Goal: Task Accomplishment & Management: Complete application form

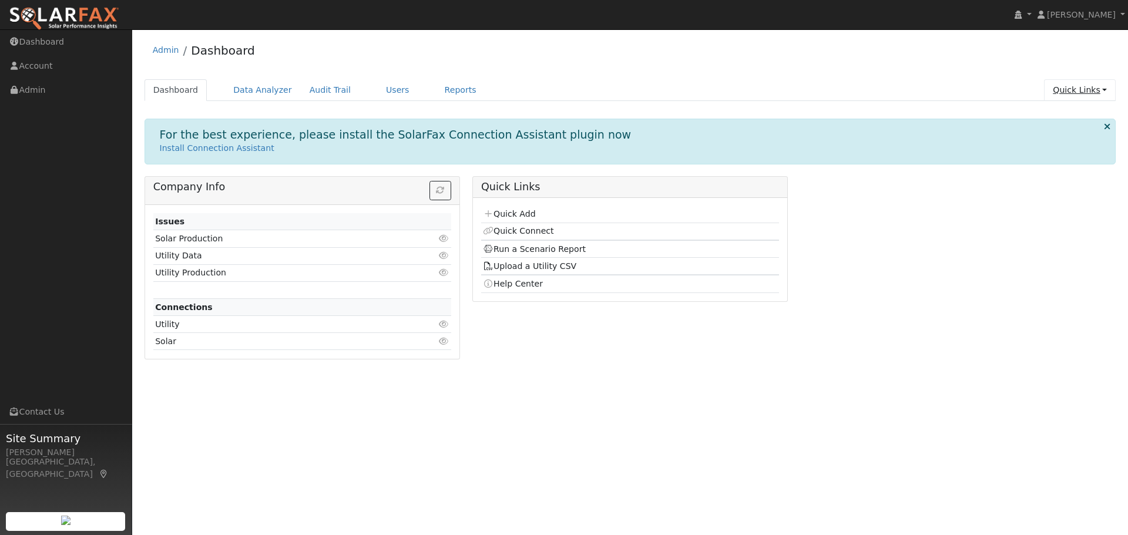
click at [1067, 94] on link "Quick Links" at bounding box center [1080, 90] width 72 height 22
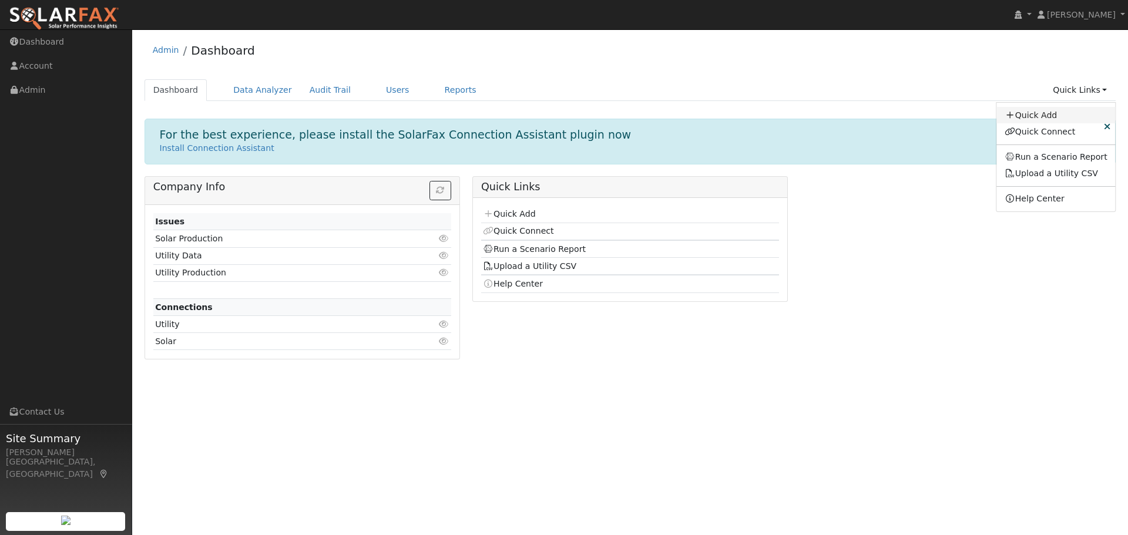
click at [1046, 118] on link "Quick Add" at bounding box center [1056, 115] width 119 height 16
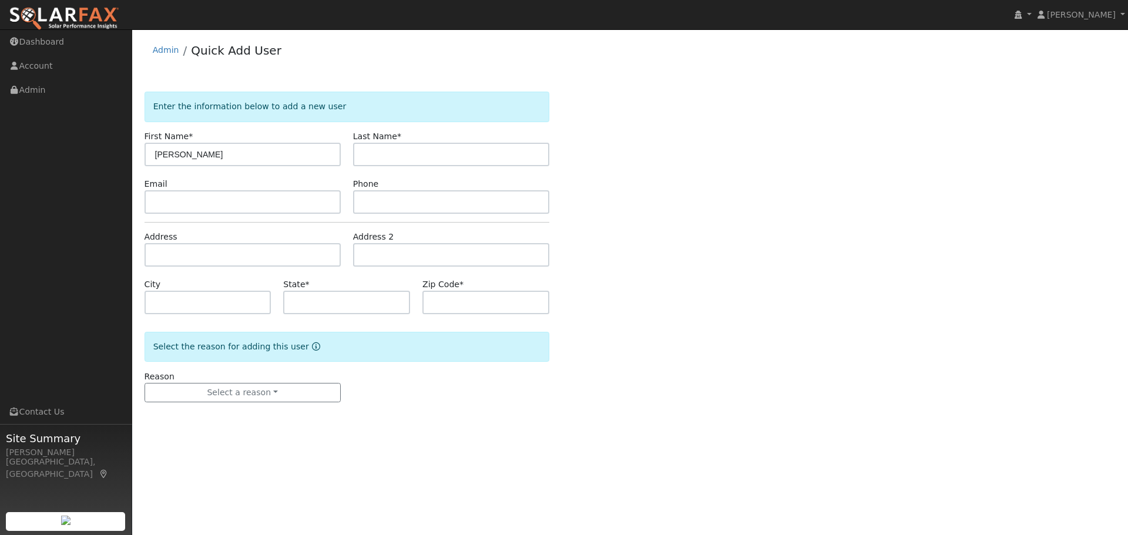
type input "[PERSON_NAME]"
click at [159, 203] on input "text" at bounding box center [243, 202] width 196 height 24
paste input "Elishajlopez@gmail.com"
type input "Elishajlopez@gmail.com"
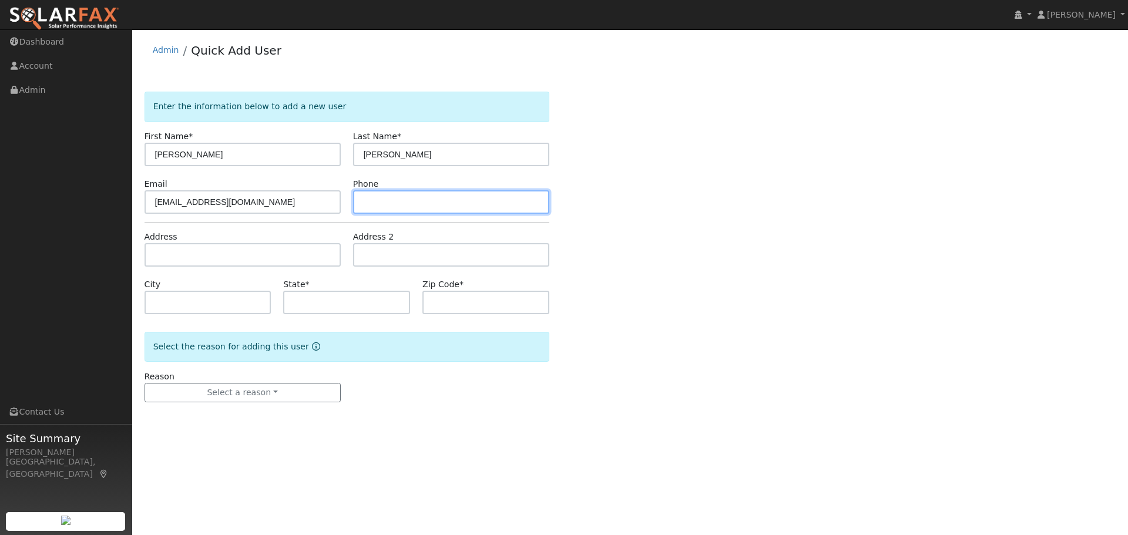
click at [394, 202] on input "text" at bounding box center [451, 202] width 196 height 24
type input "559-975-3254"
click at [749, 393] on div "Enter the information below to add a new user First Name * Elisha Last Name * L…" at bounding box center [631, 259] width 972 height 334
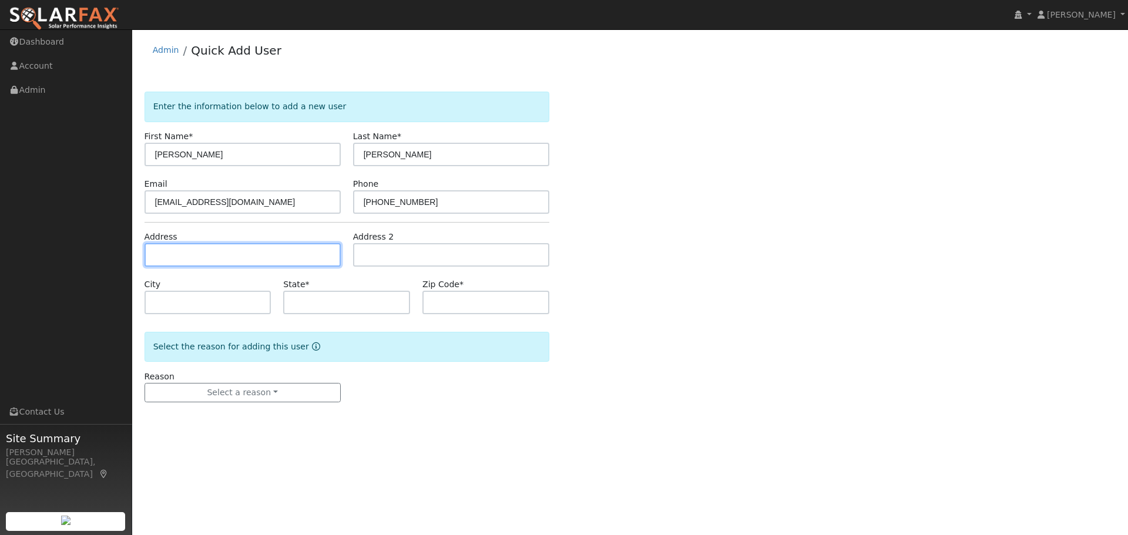
click at [226, 250] on input "text" at bounding box center [243, 255] width 196 height 24
type input "5643 Miners Circle"
type input "Rocklin"
type input "CA"
type input "95765"
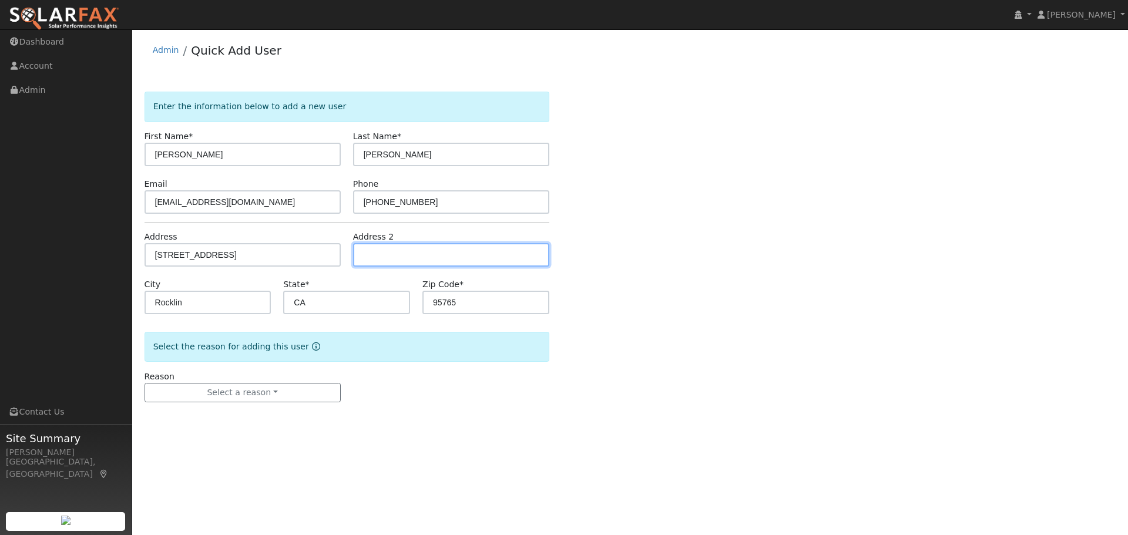
click at [384, 258] on input "text" at bounding box center [451, 255] width 196 height 24
click at [665, 399] on div "Enter the information below to add a new user First Name * Elisha Last Name * L…" at bounding box center [631, 259] width 972 height 334
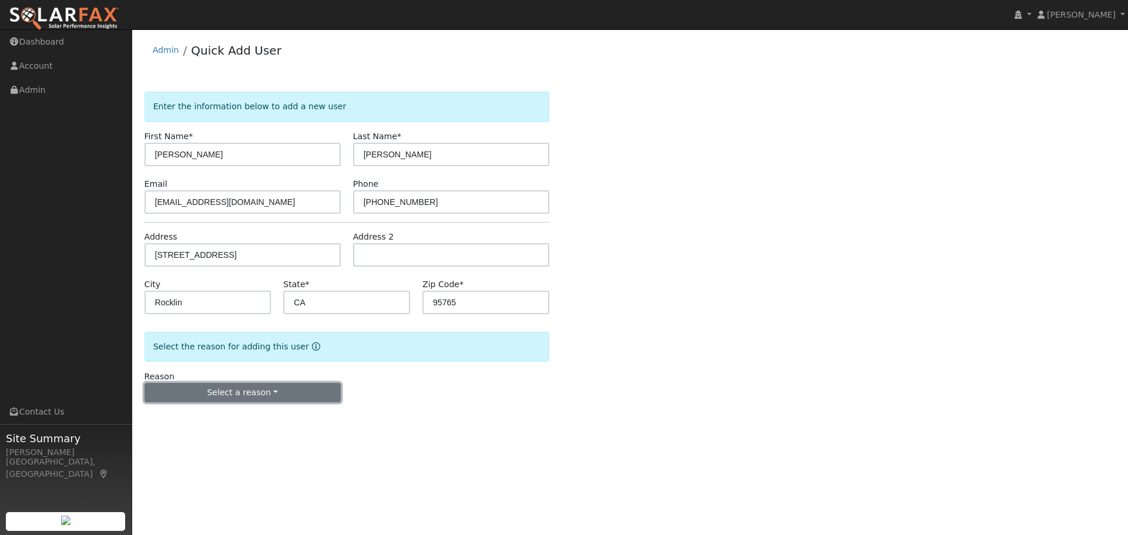
click at [256, 395] on button "Select a reason" at bounding box center [243, 393] width 196 height 20
click at [190, 419] on link "New lead" at bounding box center [210, 417] width 130 height 16
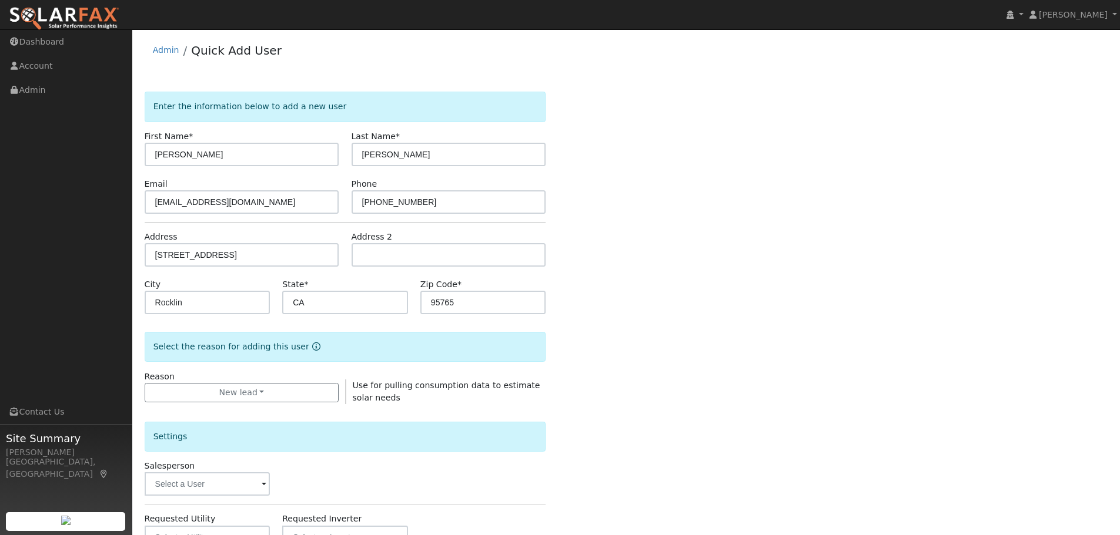
click at [733, 362] on div "Enter the information below to add a new user First Name * Elisha Last Name * L…" at bounding box center [626, 424] width 963 height 664
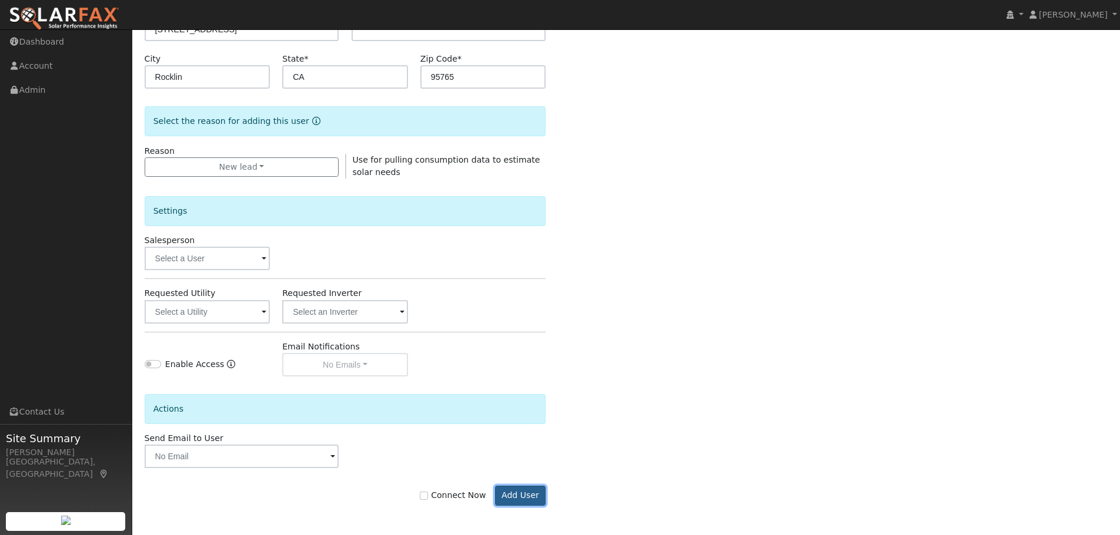
click at [521, 492] on button "Add User" at bounding box center [520, 496] width 51 height 20
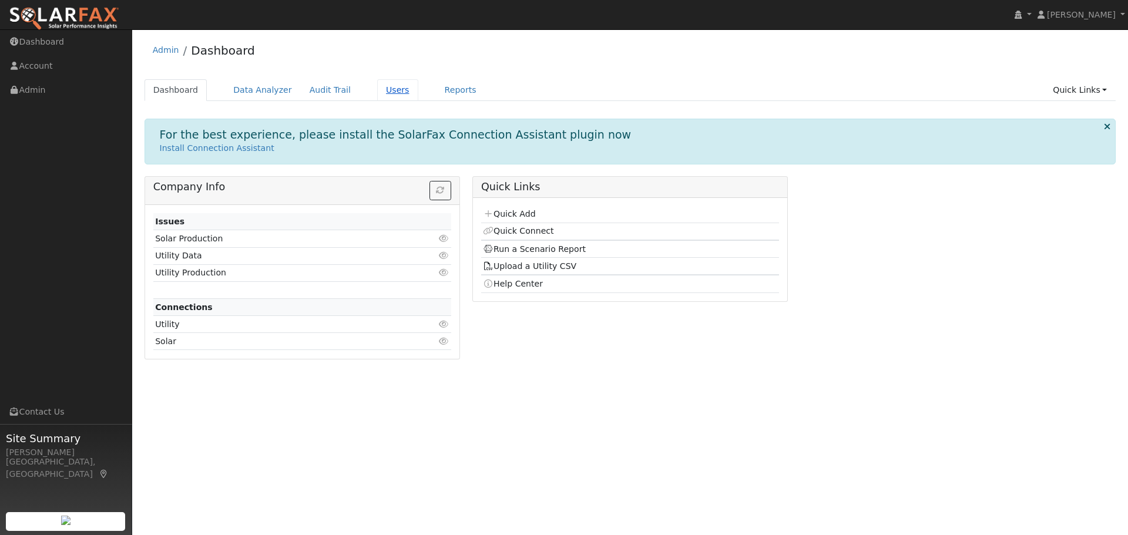
click at [377, 91] on link "Users" at bounding box center [397, 90] width 41 height 22
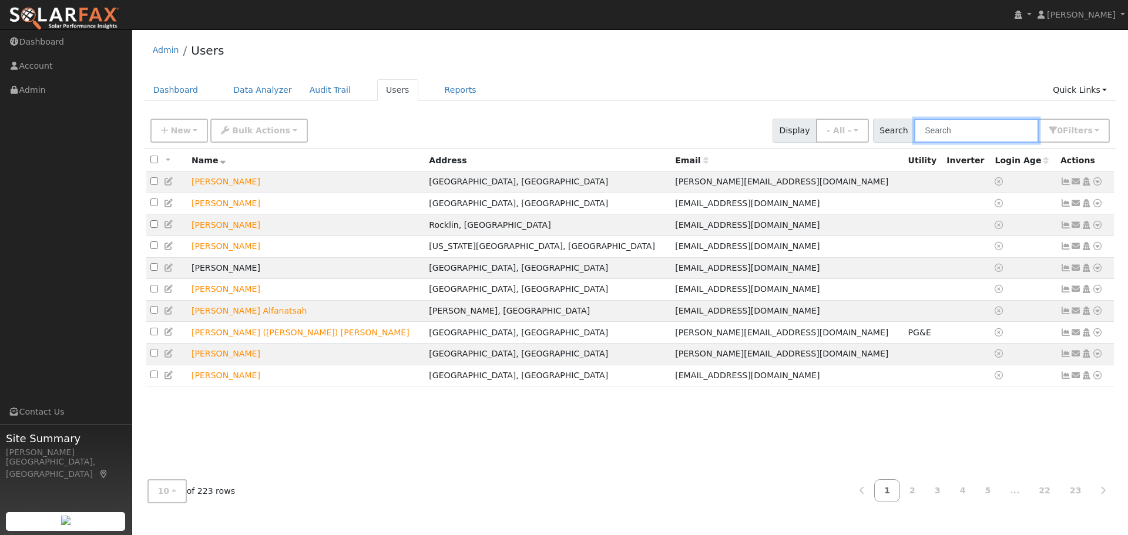
click at [933, 130] on input "text" at bounding box center [976, 131] width 125 height 24
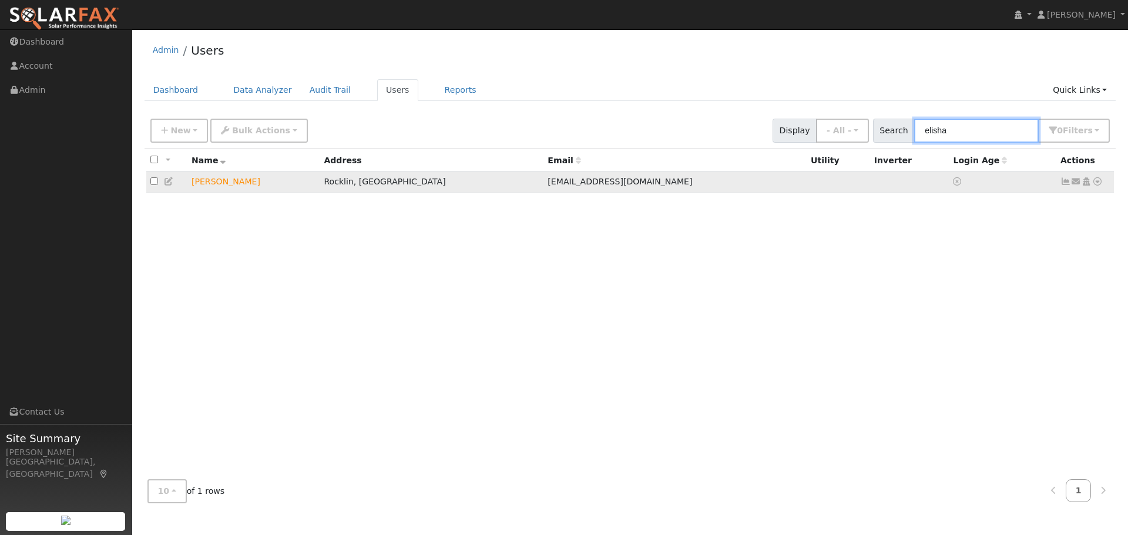
type input "elisha"
click at [1093, 186] on icon at bounding box center [1098, 181] width 11 height 8
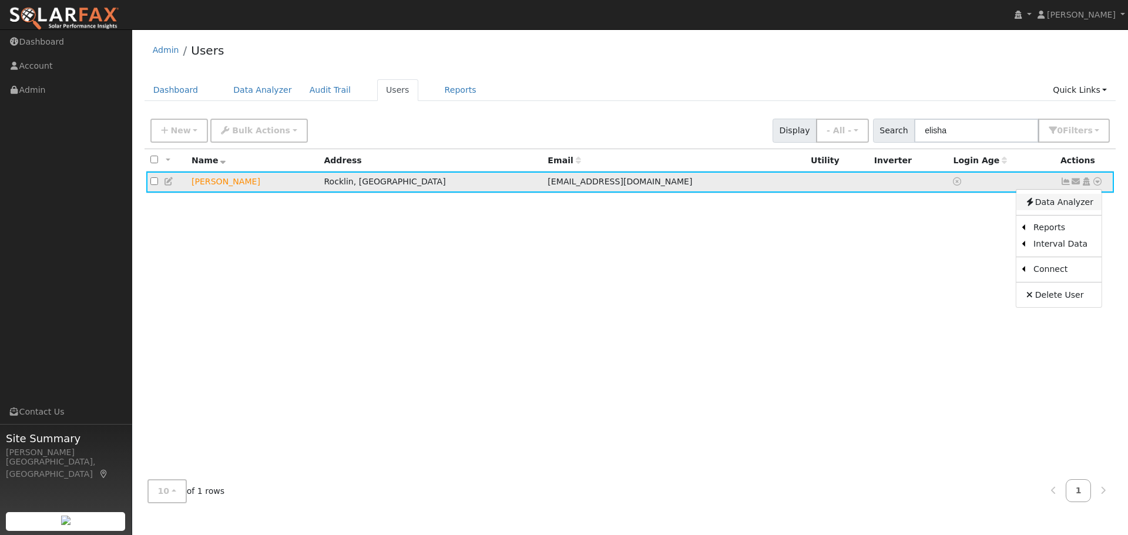
click at [1058, 209] on link "Data Analyzer" at bounding box center [1059, 202] width 85 height 16
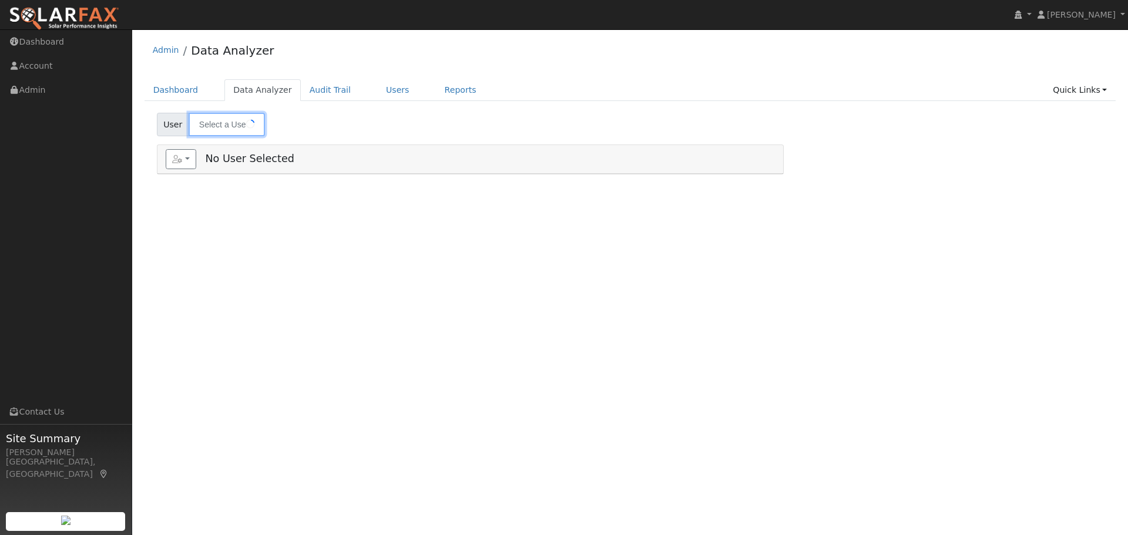
type input "[PERSON_NAME]"
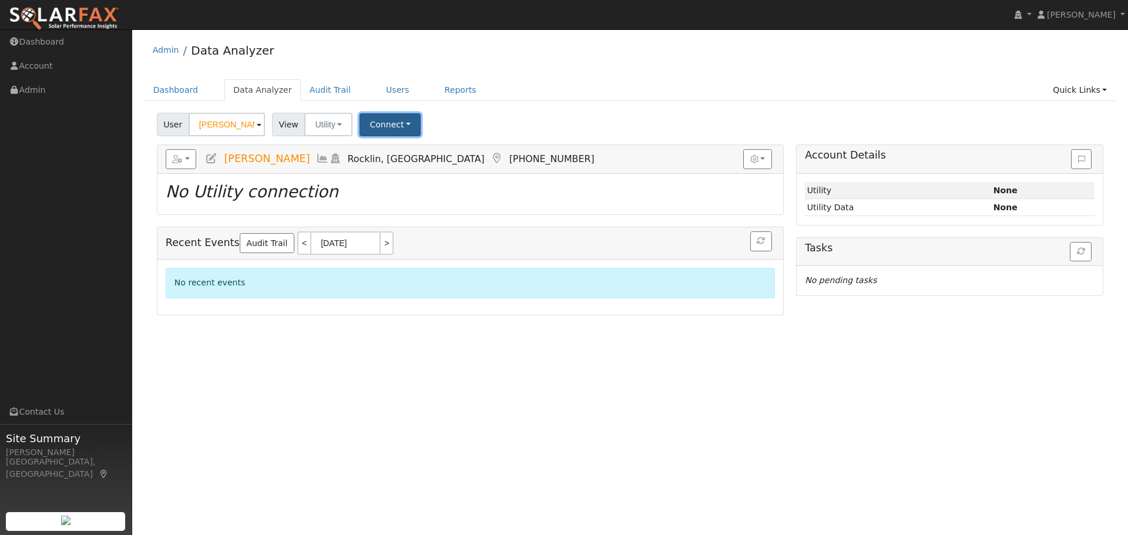
click at [383, 129] on button "Connect" at bounding box center [390, 124] width 61 height 23
click at [395, 153] on link "Select a Provider" at bounding box center [407, 150] width 92 height 16
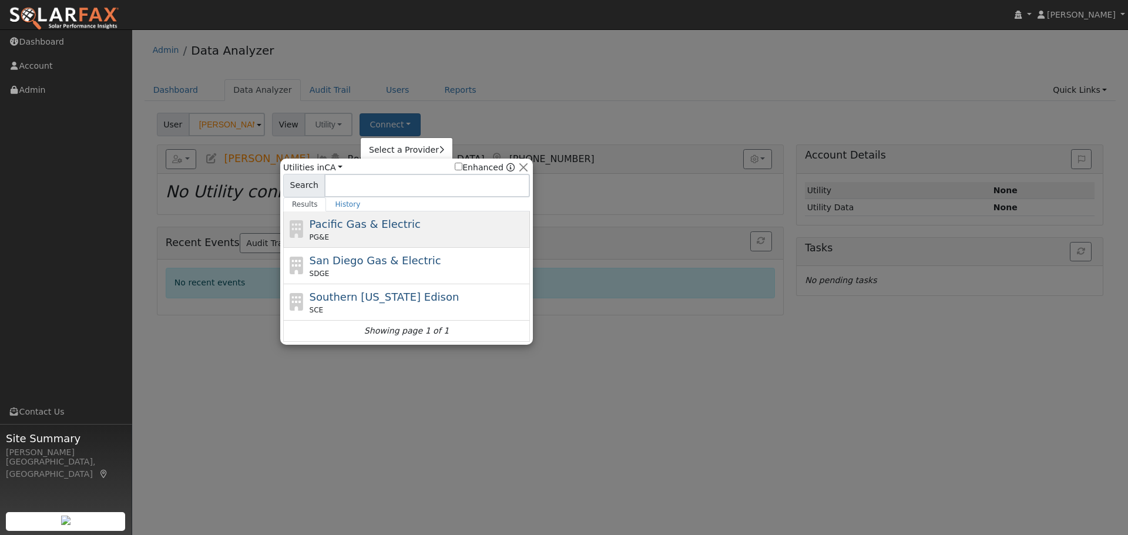
click at [438, 225] on div "Pacific Gas & Electric PG&E" at bounding box center [419, 229] width 218 height 26
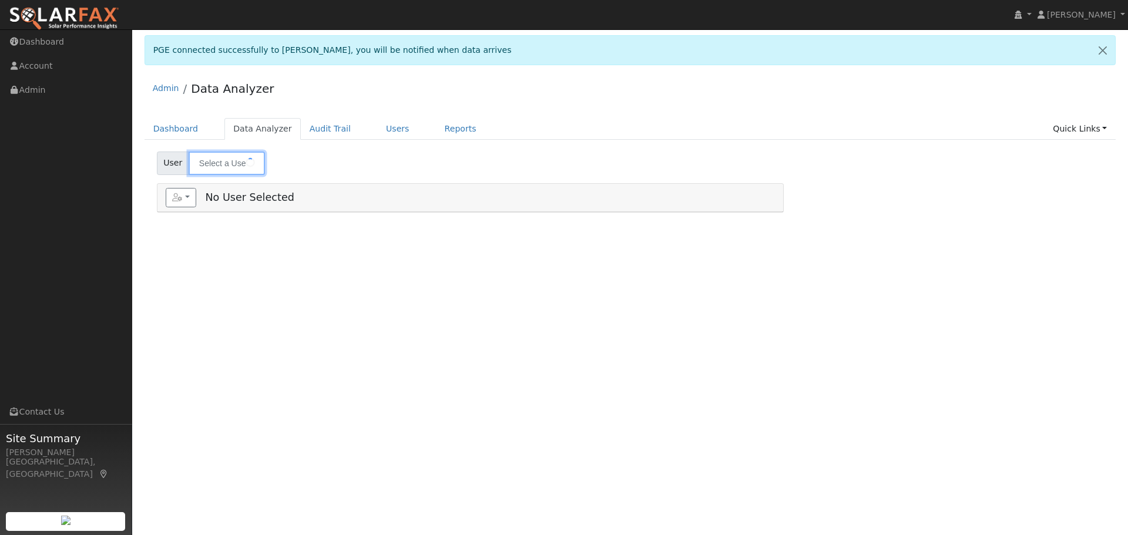
type input "[PERSON_NAME]"
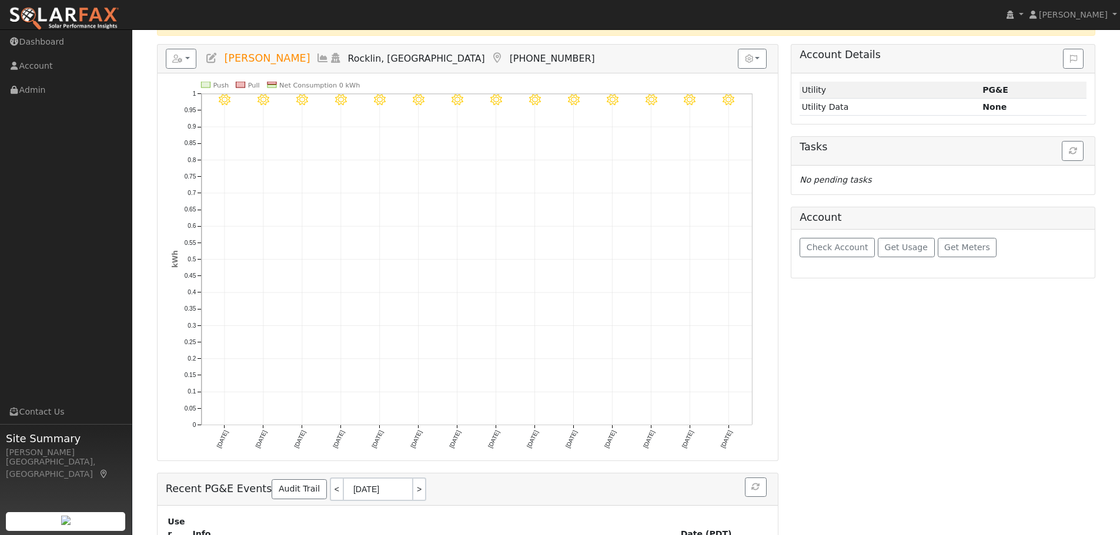
scroll to position [98, 0]
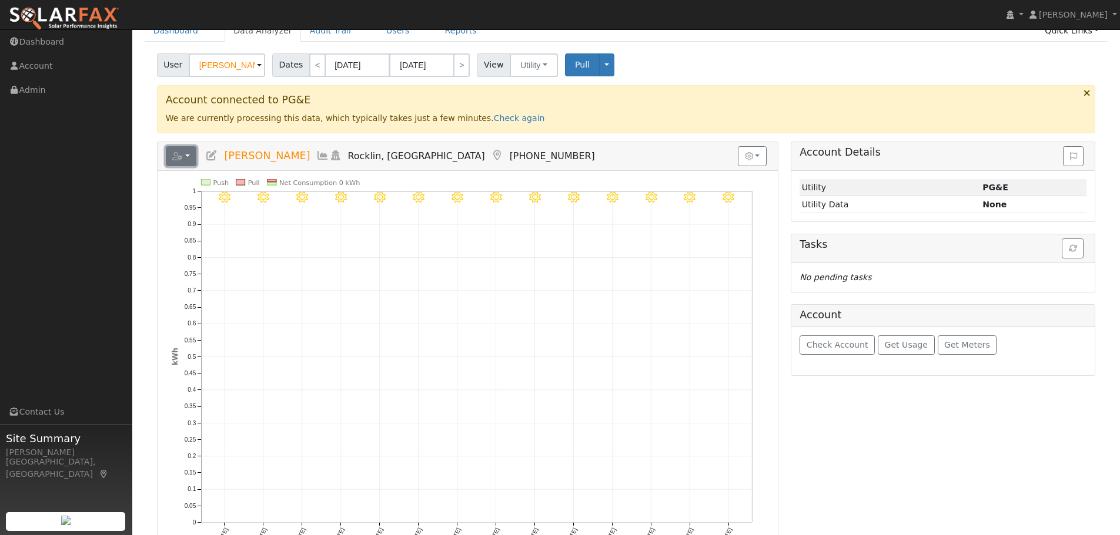
click at [179, 159] on icon "button" at bounding box center [177, 156] width 11 height 8
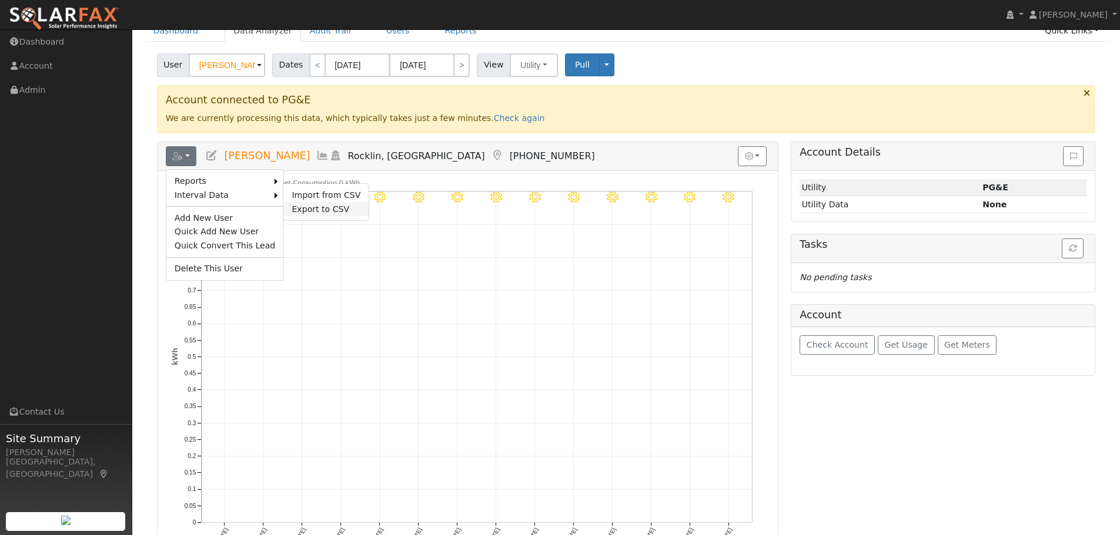
click at [316, 207] on link "Export to CSV" at bounding box center [325, 209] width 85 height 14
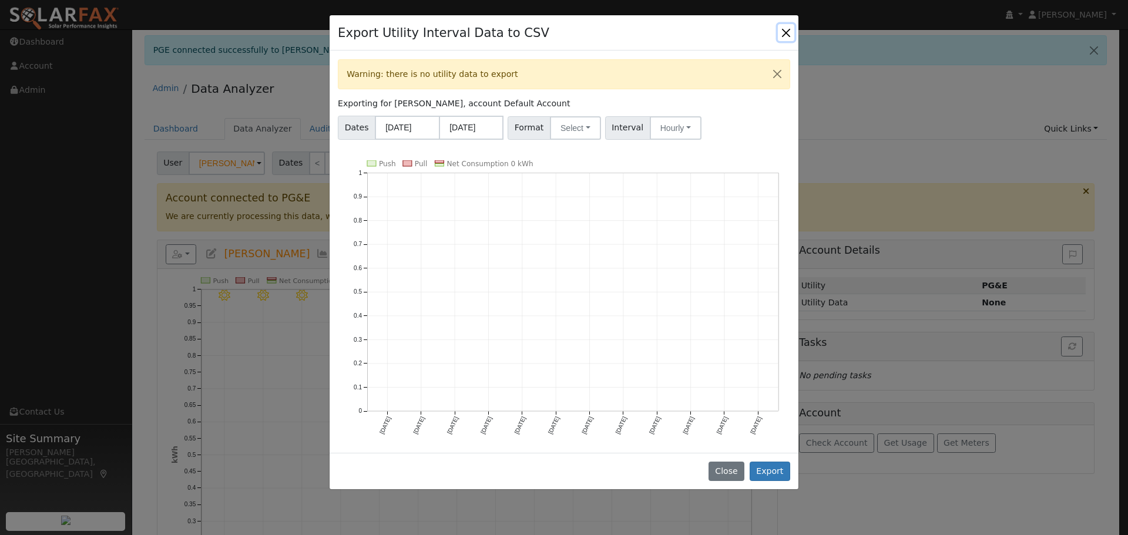
click at [786, 32] on button "Close" at bounding box center [786, 32] width 16 height 16
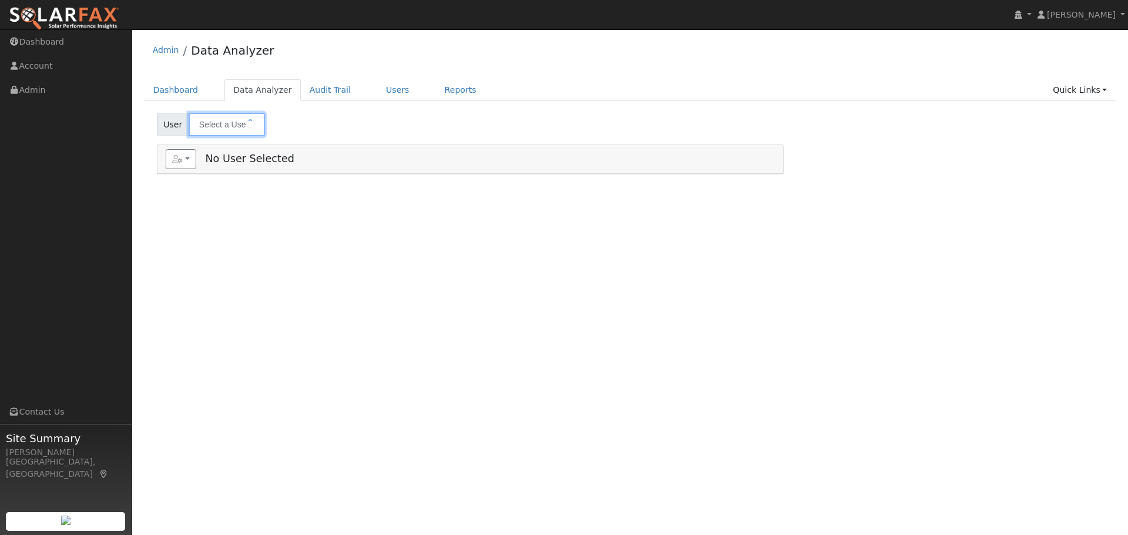
type input "[PERSON_NAME]"
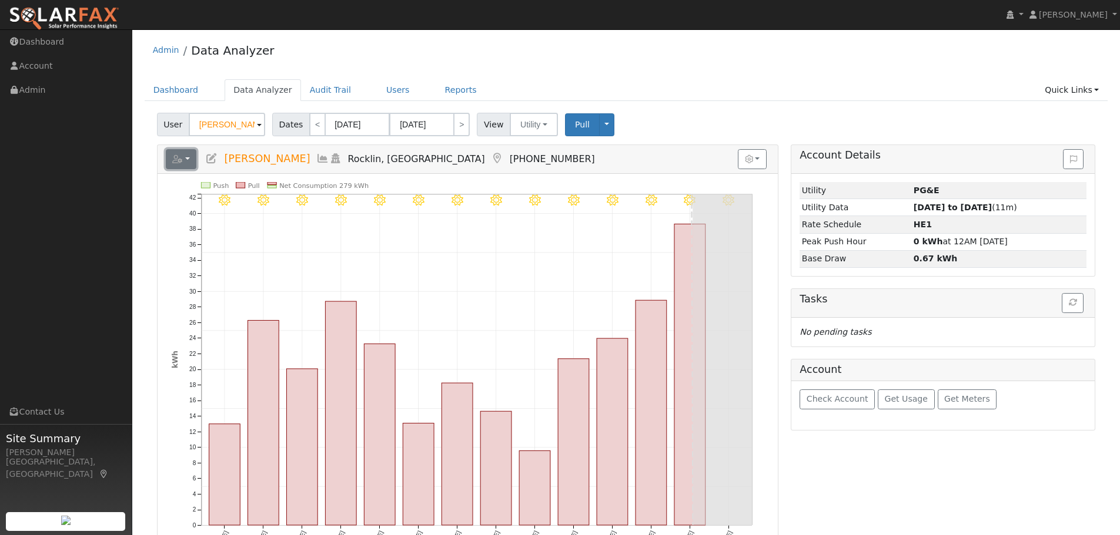
click at [187, 158] on button "button" at bounding box center [181, 159] width 31 height 20
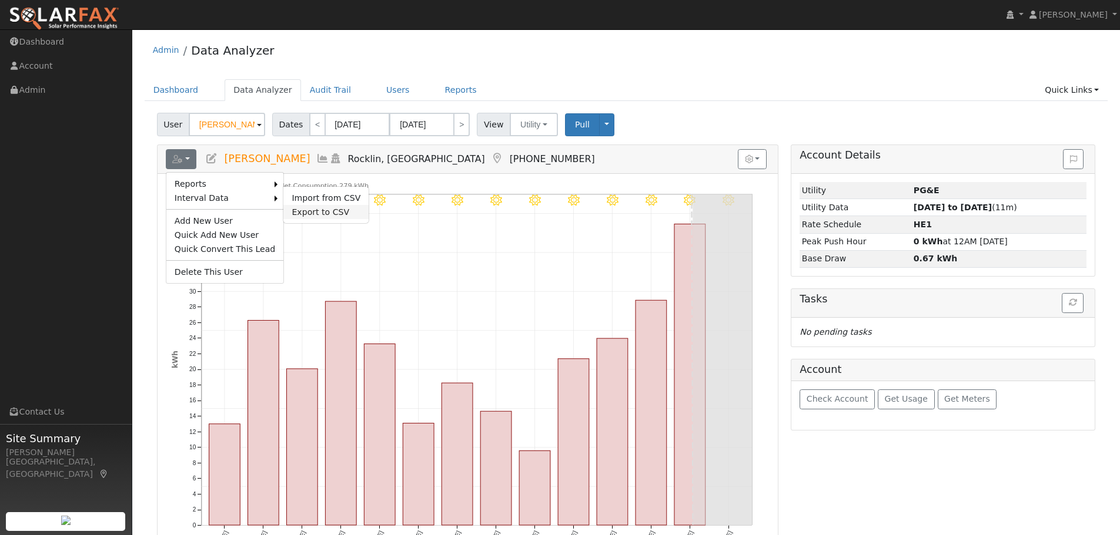
click at [303, 207] on link "Export to CSV" at bounding box center [325, 212] width 85 height 14
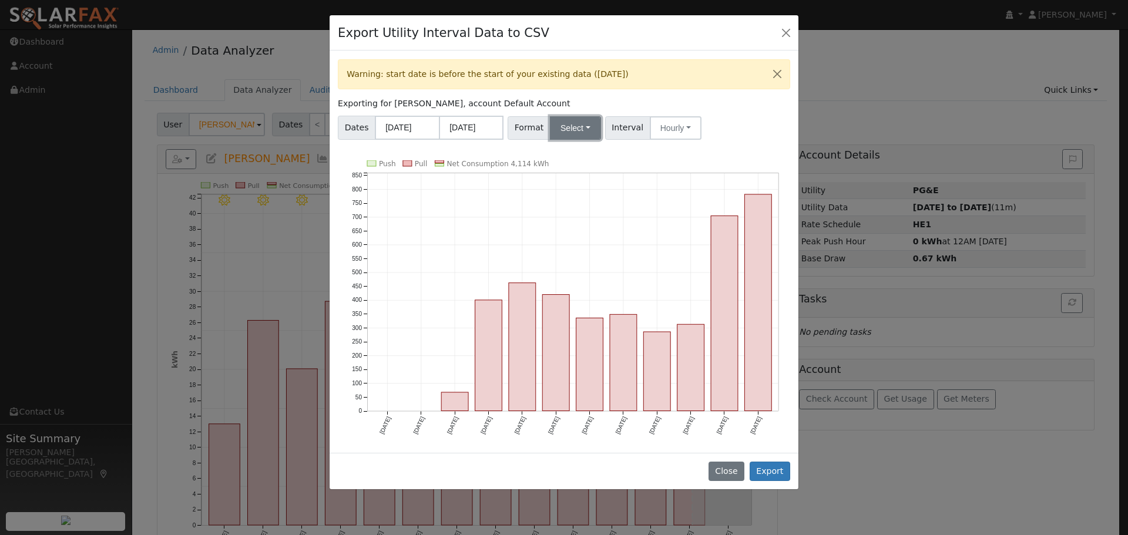
click at [562, 121] on button "Select" at bounding box center [575, 128] width 51 height 24
click at [565, 155] on link "Generic" at bounding box center [589, 154] width 84 height 16
click at [778, 467] on button "Export" at bounding box center [770, 472] width 41 height 20
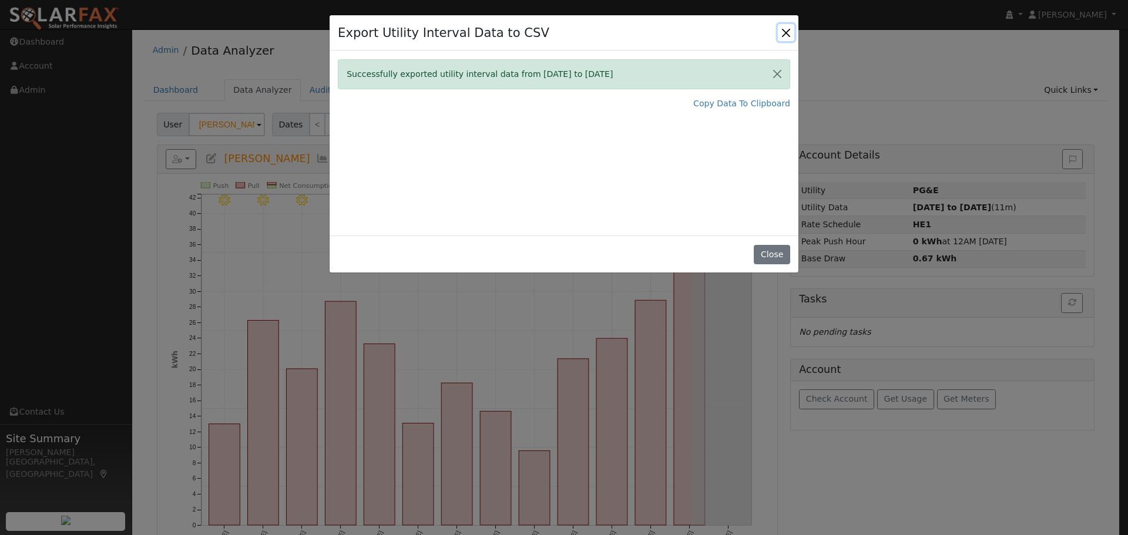
click at [789, 30] on button "Close" at bounding box center [786, 32] width 16 height 16
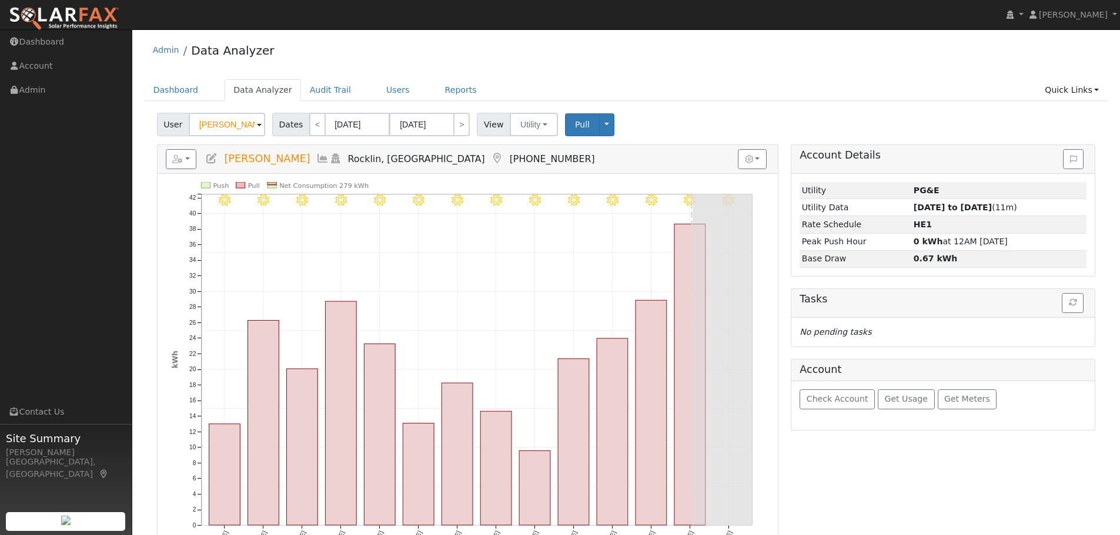
click at [838, 39] on div "Admin Data Analyzer" at bounding box center [626, 53] width 963 height 36
